Goal: Information Seeking & Learning: Check status

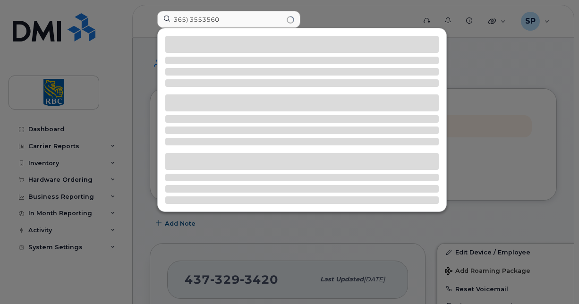
scroll to position [249, 0]
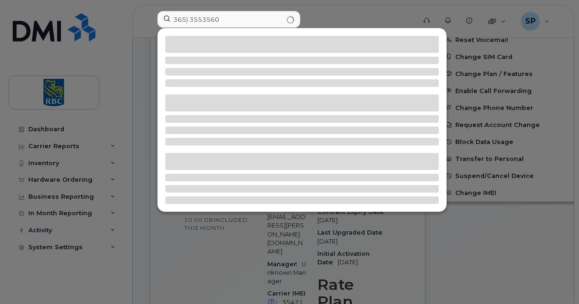
click at [191, 21] on input "365) 3553560" at bounding box center [228, 19] width 143 height 17
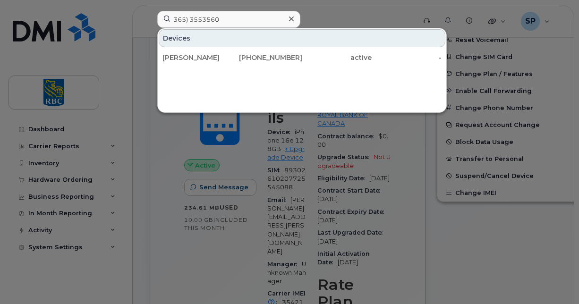
type input "365) 3553560"
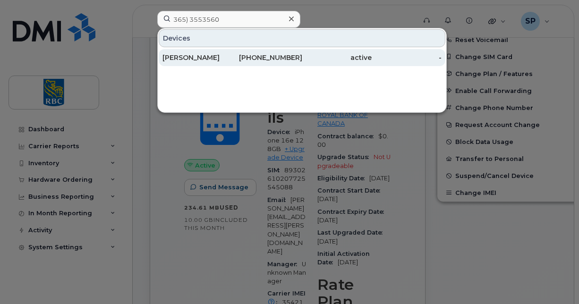
click at [214, 56] on div "[PERSON_NAME]" at bounding box center [197, 57] width 70 height 9
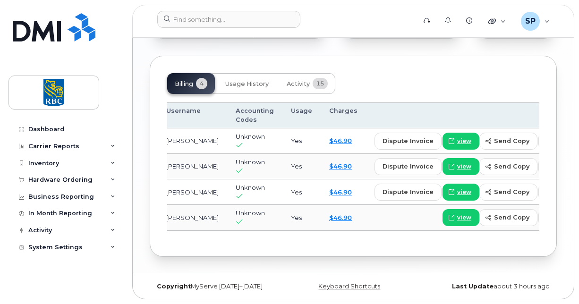
scroll to position [1037, 0]
drag, startPoint x: 319, startPoint y: 226, endPoint x: 211, endPoint y: 227, distance: 108.2
click at [211, 227] on tr "[DATE] Bell  0526299293 [PERSON_NAME] Unknown Yes $46.90 view send copy print" at bounding box center [318, 218] width 531 height 26
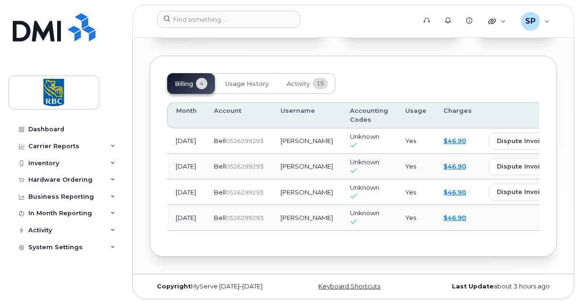
click at [336, 256] on div "Billing 4 Usage History Activity 15 Month Account Username Accounting Codes Usa…" at bounding box center [353, 156] width 407 height 201
